Goal: Use online tool/utility: Utilize a website feature to perform a specific function

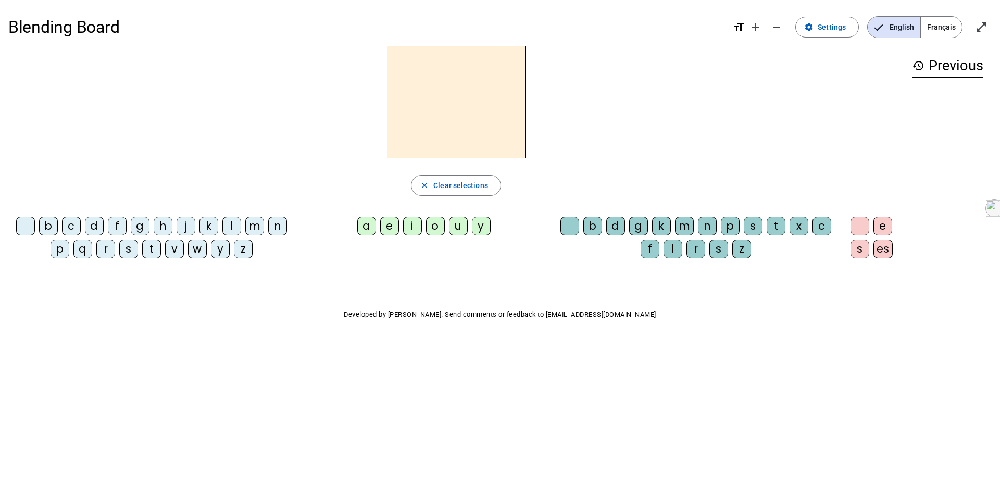
drag, startPoint x: 720, startPoint y: 106, endPoint x: 48, endPoint y: 226, distance: 682.3
click at [48, 226] on div "b" at bounding box center [48, 226] width 19 height 19
drag, startPoint x: 48, startPoint y: 226, endPoint x: 98, endPoint y: 228, distance: 50.0
click at [98, 228] on div "d" at bounding box center [94, 226] width 19 height 19
drag, startPoint x: 98, startPoint y: 228, endPoint x: 459, endPoint y: 230, distance: 360.4
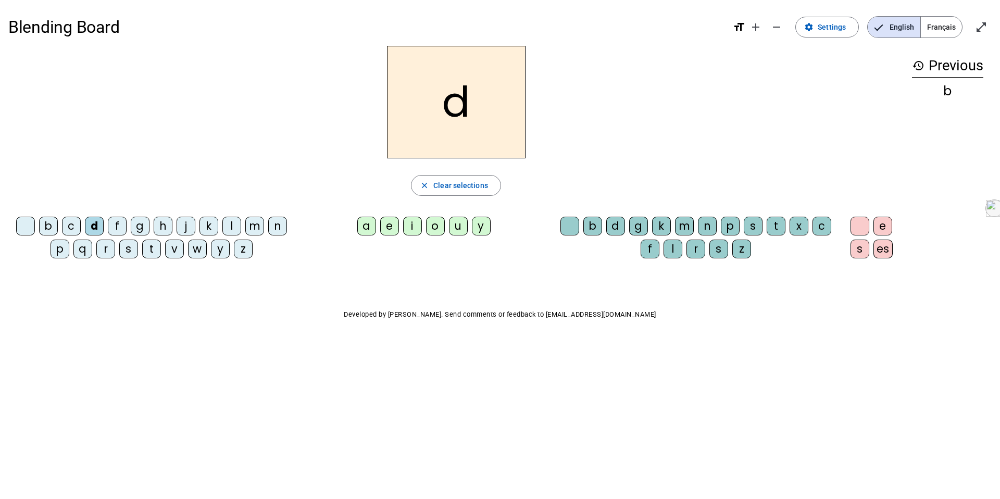
click at [459, 230] on div "u" at bounding box center [458, 226] width 19 height 19
drag, startPoint x: 459, startPoint y: 230, endPoint x: 152, endPoint y: 253, distance: 308.1
click at [152, 253] on div "t" at bounding box center [151, 249] width 19 height 19
drag, startPoint x: 152, startPoint y: 253, endPoint x: 364, endPoint y: 226, distance: 214.2
click at [364, 226] on div "a" at bounding box center [366, 226] width 19 height 19
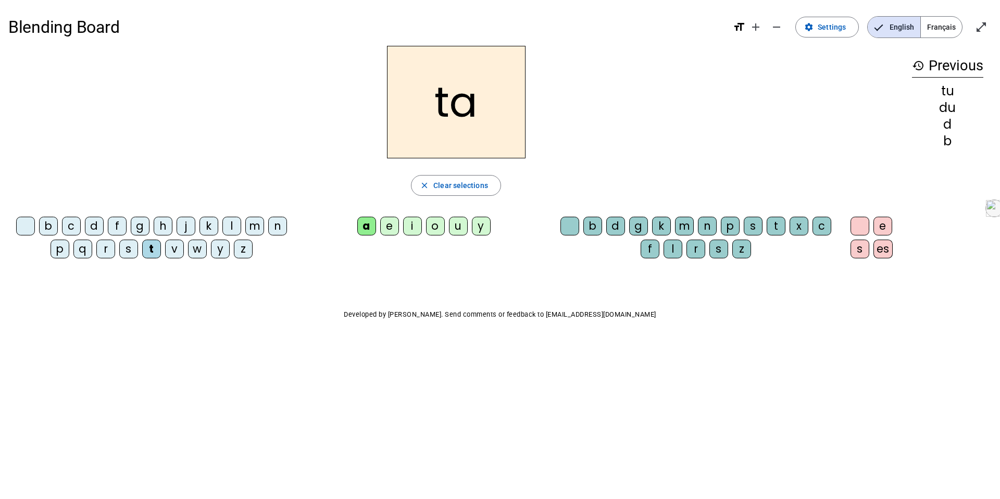
drag, startPoint x: 364, startPoint y: 226, endPoint x: 393, endPoint y: 226, distance: 29.2
click at [393, 226] on div "e" at bounding box center [389, 226] width 19 height 19
drag, startPoint x: 393, startPoint y: 226, endPoint x: 96, endPoint y: 227, distance: 296.8
click at [96, 227] on div "d" at bounding box center [94, 226] width 19 height 19
drag, startPoint x: 96, startPoint y: 227, endPoint x: 199, endPoint y: 257, distance: 107.6
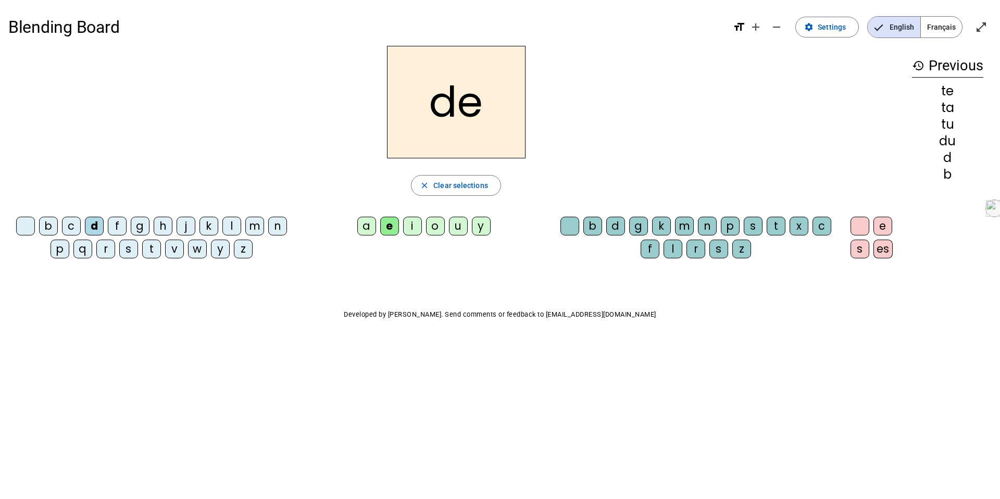
click at [199, 257] on letter-bubble "w" at bounding box center [199, 251] width 23 height 23
drag, startPoint x: 199, startPoint y: 257, endPoint x: 189, endPoint y: 221, distance: 38.1
click at [189, 221] on div "j" at bounding box center [186, 226] width 19 height 19
drag, startPoint x: 189, startPoint y: 221, endPoint x: 254, endPoint y: 228, distance: 65.4
click at [254, 228] on div "m" at bounding box center [254, 226] width 19 height 19
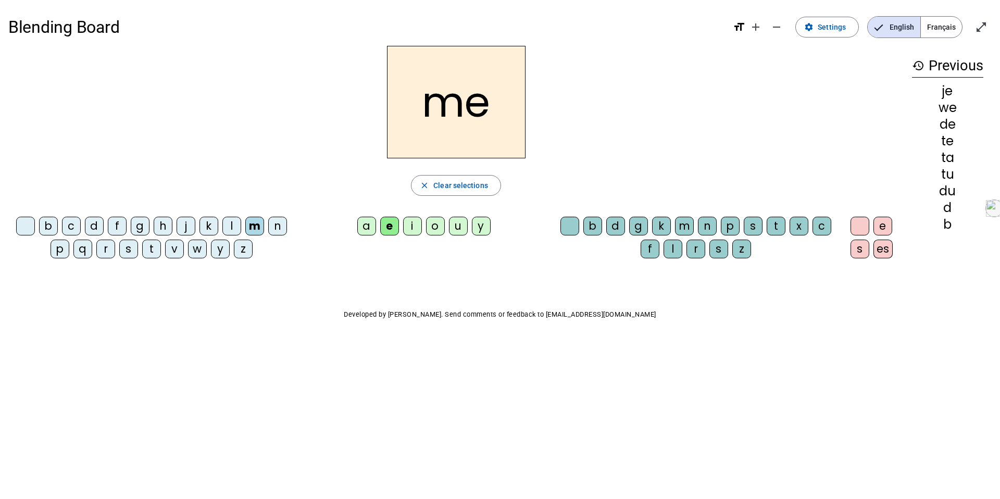
drag, startPoint x: 254, startPoint y: 228, endPoint x: 364, endPoint y: 229, distance: 110.4
click at [364, 229] on div "a" at bounding box center [366, 226] width 19 height 19
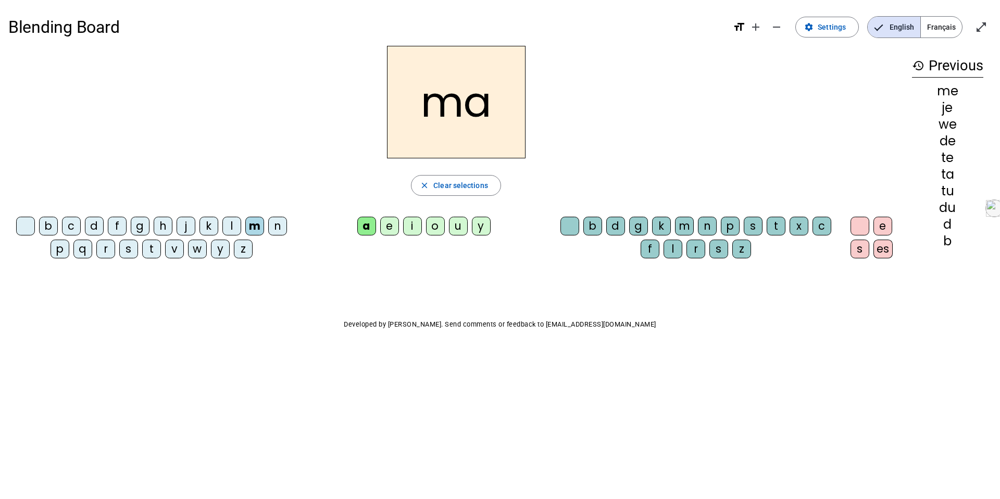
drag, startPoint x: 364, startPoint y: 229, endPoint x: 674, endPoint y: 247, distance: 310.4
click at [674, 247] on div "l" at bounding box center [672, 249] width 19 height 19
